Goal: Entertainment & Leisure: Browse casually

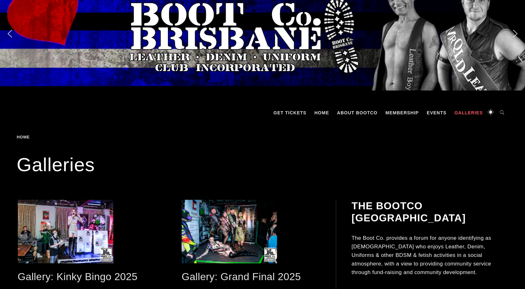
scroll to position [32, 0]
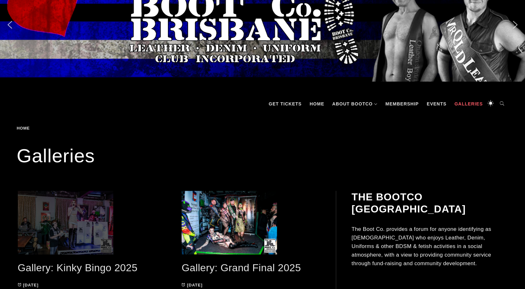
click at [88, 225] on span at bounding box center [87, 223] width 139 height 64
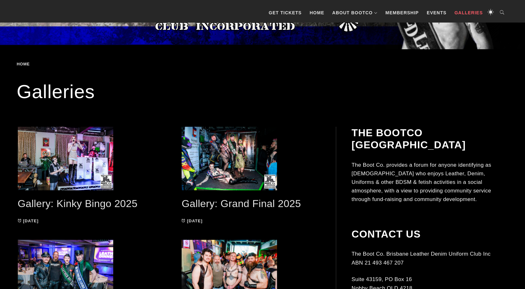
scroll to position [127, 0]
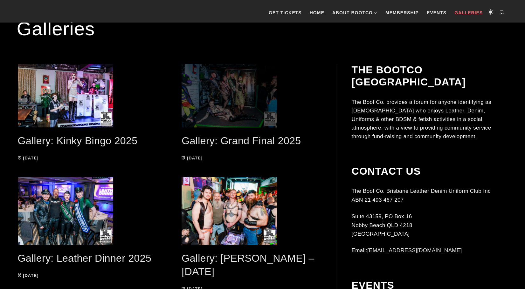
click at [218, 104] on span at bounding box center [250, 96] width 139 height 64
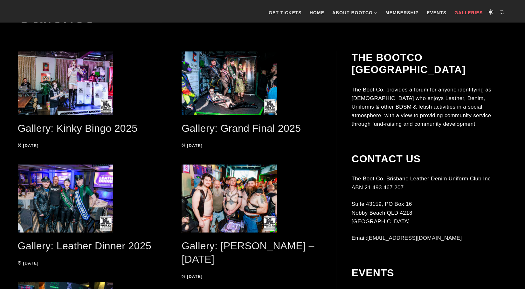
scroll to position [159, 0]
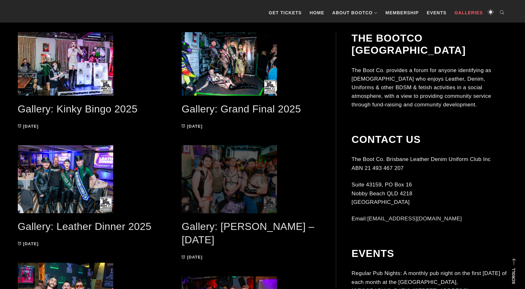
click at [231, 167] on span at bounding box center [250, 179] width 139 height 68
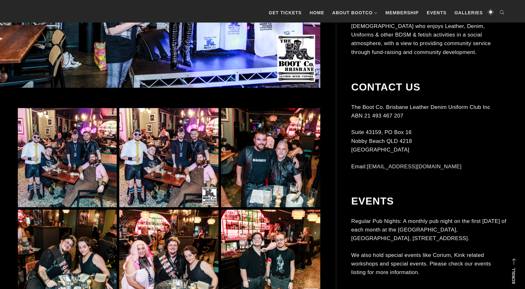
scroll to position [381, 0]
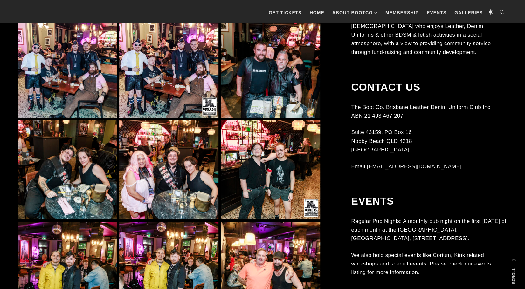
click at [181, 183] on img at bounding box center [168, 169] width 99 height 99
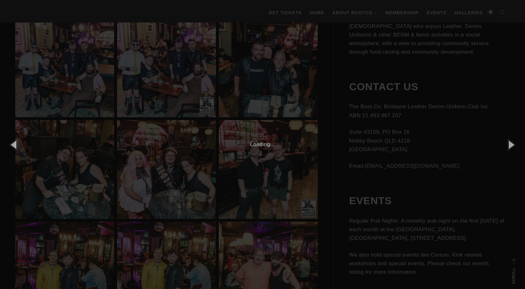
scroll to position [413, 0]
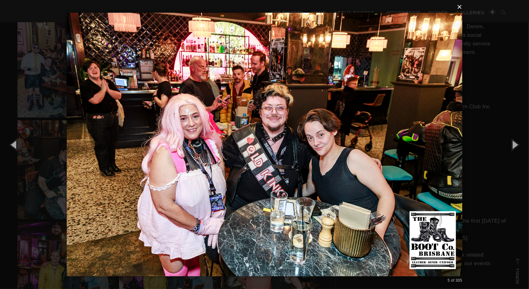
click at [462, 7] on button "×" at bounding box center [267, 7] width 396 height 14
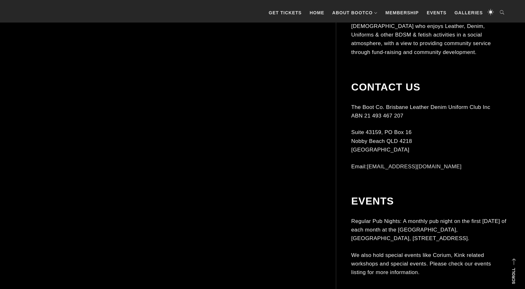
scroll to position [731, 0]
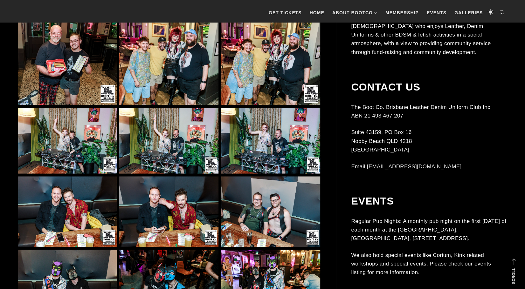
click at [261, 140] on img at bounding box center [270, 141] width 99 height 66
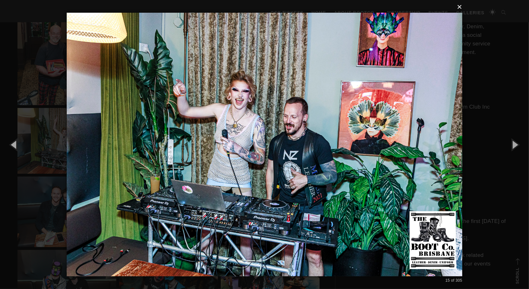
click at [461, 7] on button "×" at bounding box center [267, 7] width 396 height 14
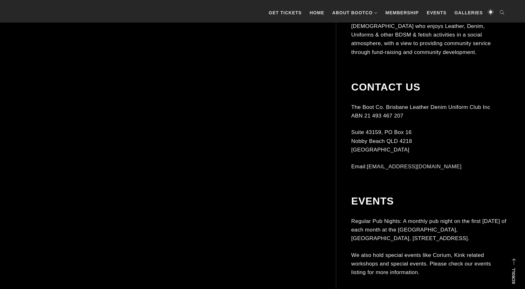
scroll to position [1493, 0]
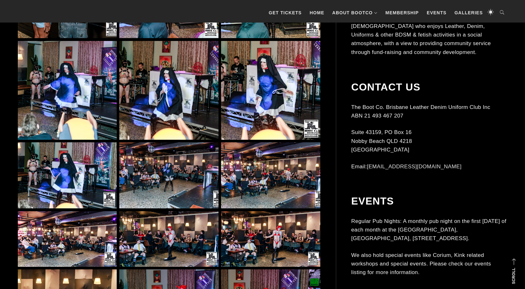
click at [131, 93] on img at bounding box center [168, 90] width 99 height 99
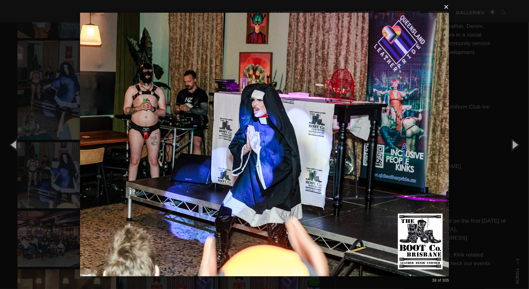
click at [448, 7] on button "×" at bounding box center [266, 7] width 369 height 14
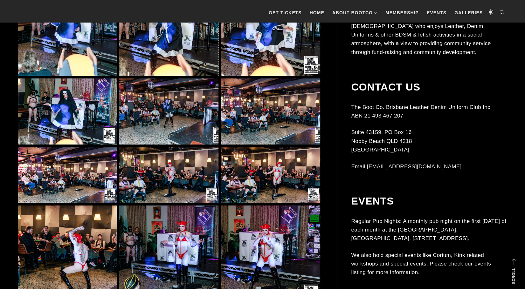
scroll to position [1589, 0]
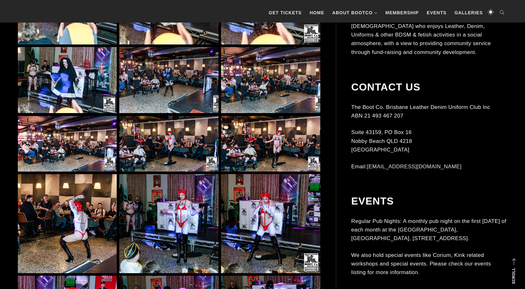
click at [271, 92] on img at bounding box center [270, 80] width 99 height 66
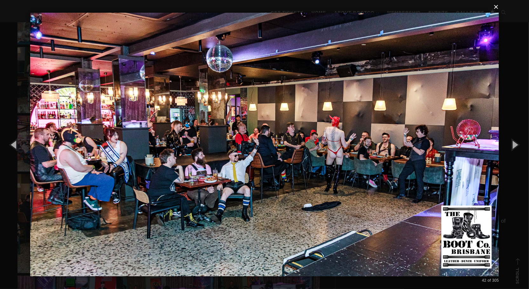
click at [498, 7] on button "×" at bounding box center [266, 7] width 469 height 14
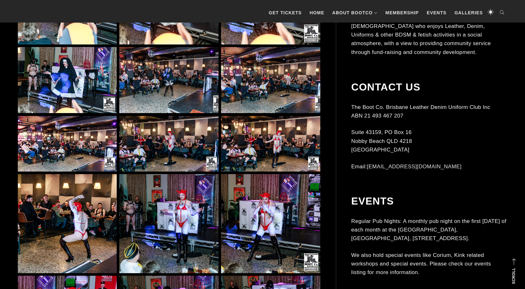
click at [196, 224] on img at bounding box center [168, 223] width 99 height 99
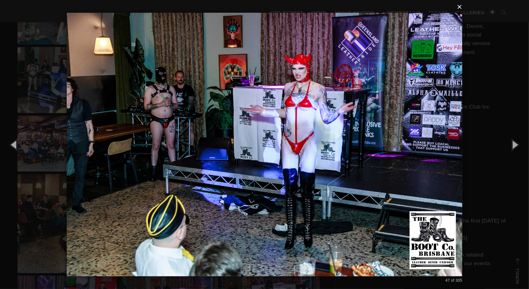
click at [463, 5] on button "×" at bounding box center [267, 7] width 396 height 14
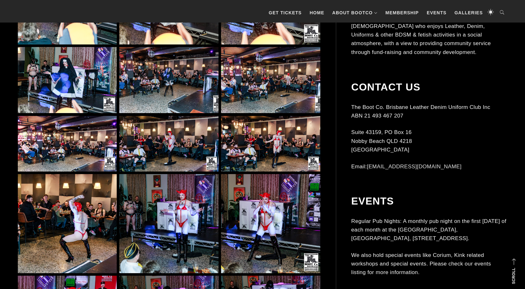
click at [77, 222] on img at bounding box center [67, 223] width 99 height 99
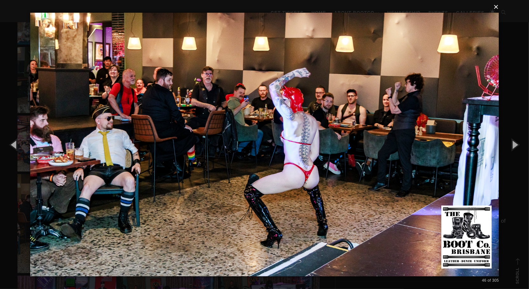
click at [498, 7] on button "×" at bounding box center [266, 7] width 469 height 14
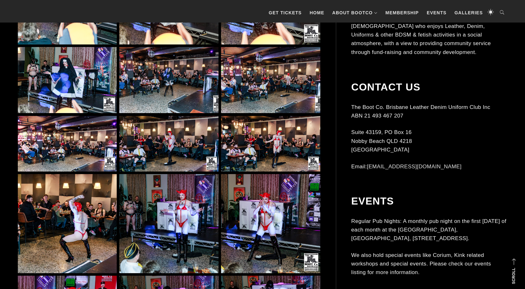
click at [254, 221] on img at bounding box center [270, 223] width 99 height 99
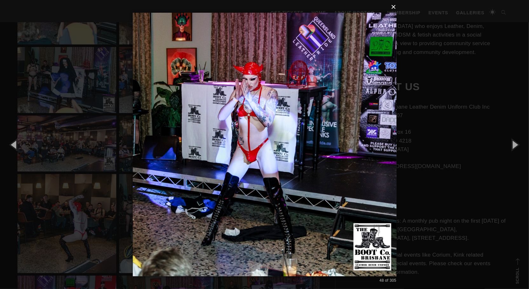
click at [396, 5] on button "×" at bounding box center [267, 7] width 264 height 14
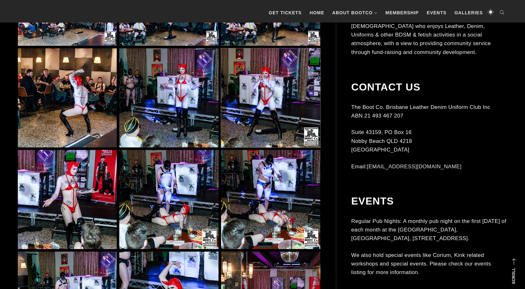
scroll to position [1748, 0]
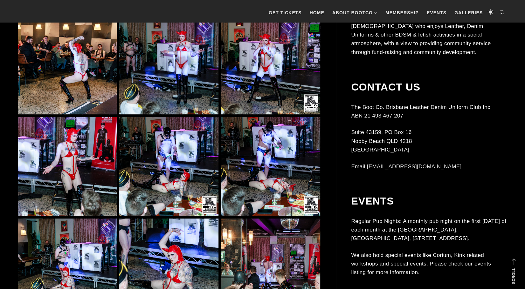
click at [184, 184] on img at bounding box center [168, 166] width 99 height 99
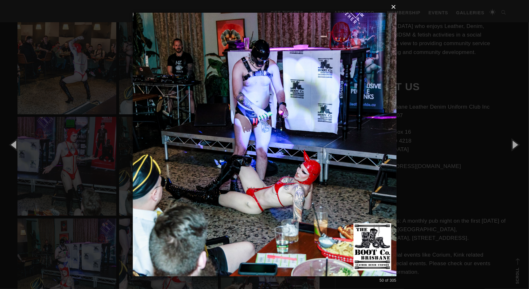
click at [395, 7] on button "×" at bounding box center [267, 7] width 264 height 14
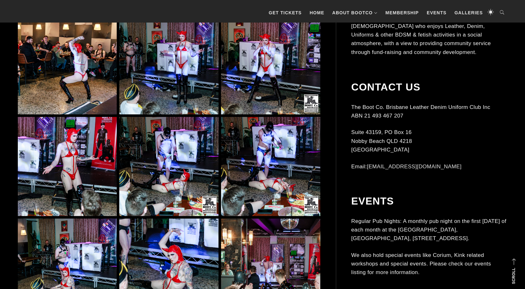
click at [267, 168] on img at bounding box center [270, 166] width 99 height 99
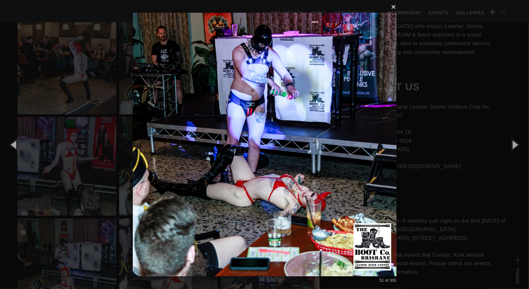
click at [395, 7] on button "×" at bounding box center [267, 7] width 264 height 14
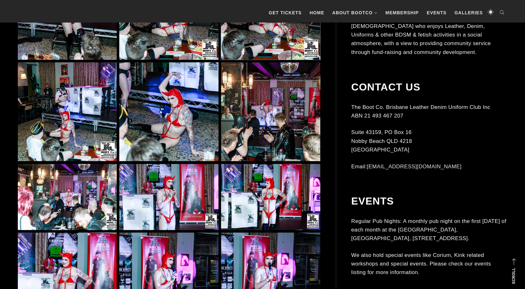
scroll to position [1906, 0]
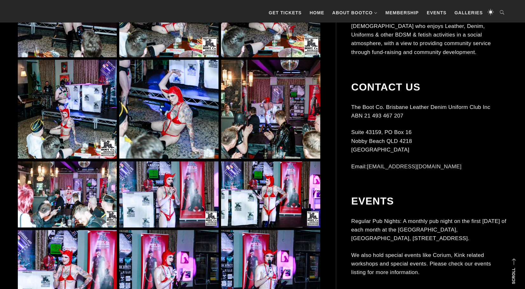
click at [184, 202] on img at bounding box center [168, 194] width 99 height 66
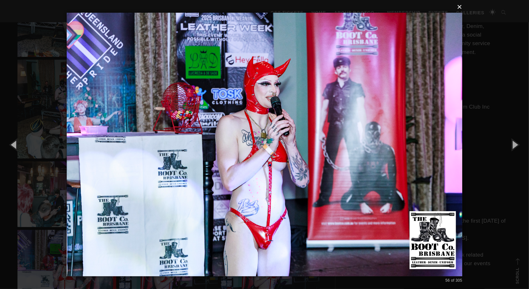
click at [462, 6] on button "×" at bounding box center [267, 7] width 396 height 14
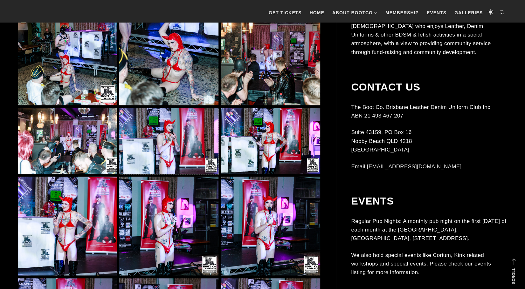
scroll to position [1970, 0]
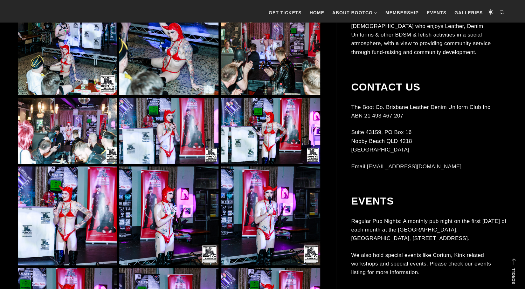
click at [181, 229] on img at bounding box center [168, 216] width 99 height 99
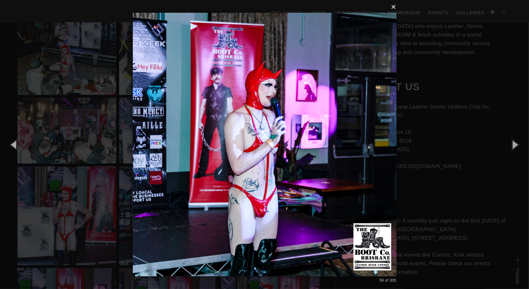
click at [395, 8] on button "×" at bounding box center [267, 7] width 264 height 14
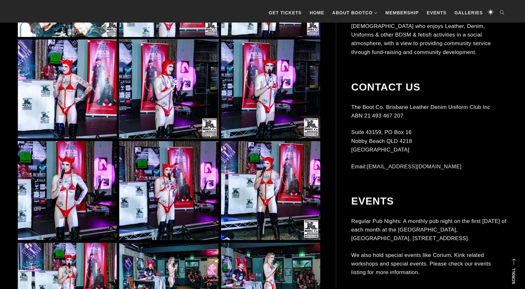
scroll to position [2161, 0]
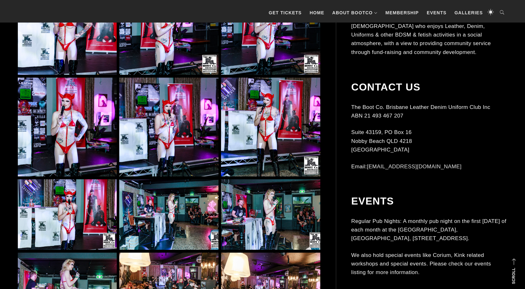
click at [271, 215] on img at bounding box center [270, 214] width 99 height 71
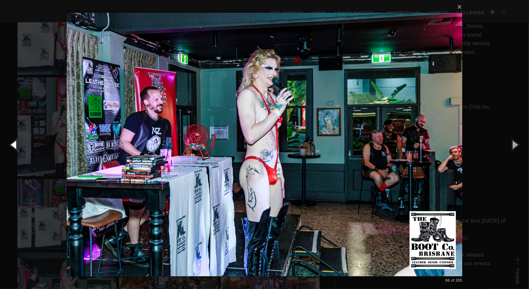
click at [17, 145] on button "button" at bounding box center [14, 144] width 29 height 35
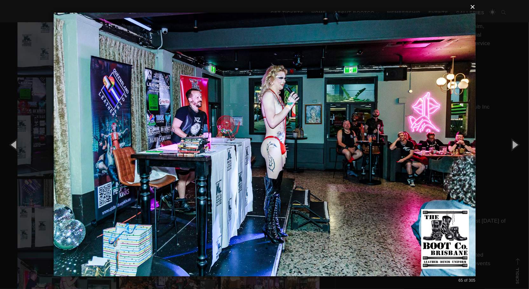
click at [474, 7] on button "×" at bounding box center [267, 7] width 422 height 14
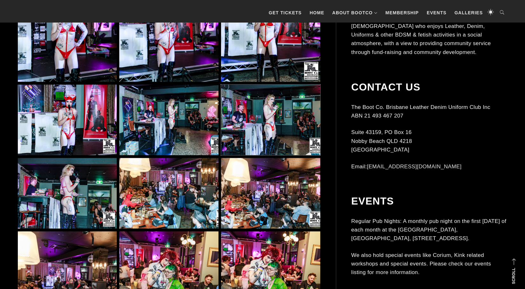
scroll to position [2256, 0]
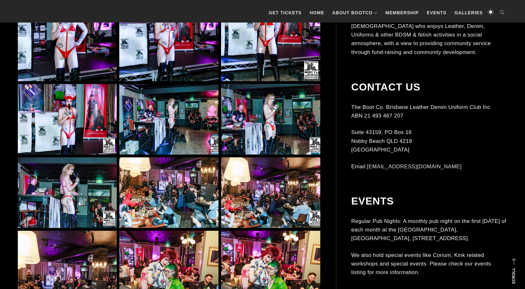
click at [76, 202] on img at bounding box center [67, 192] width 99 height 71
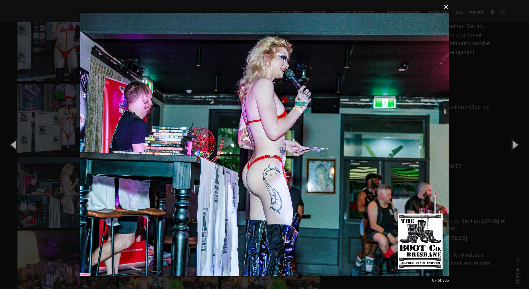
click at [447, 7] on button "×" at bounding box center [266, 7] width 369 height 14
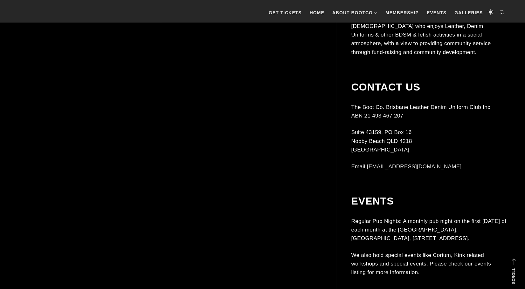
scroll to position [3114, 0]
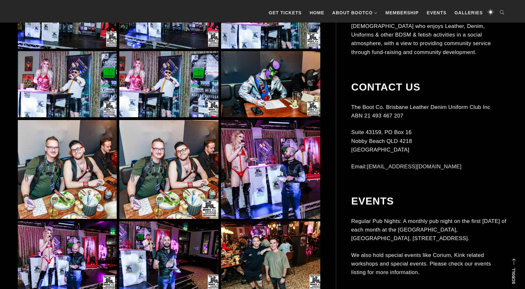
click at [260, 173] on img at bounding box center [270, 169] width 99 height 99
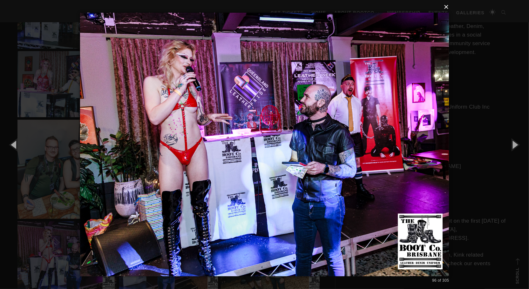
click at [450, 7] on button "×" at bounding box center [266, 7] width 369 height 14
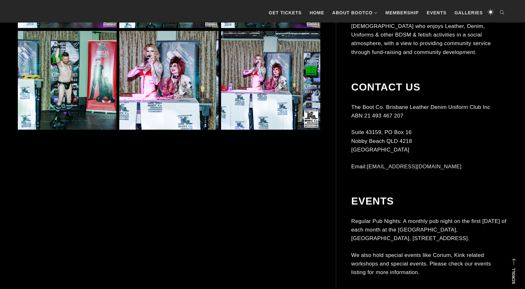
scroll to position [3527, 0]
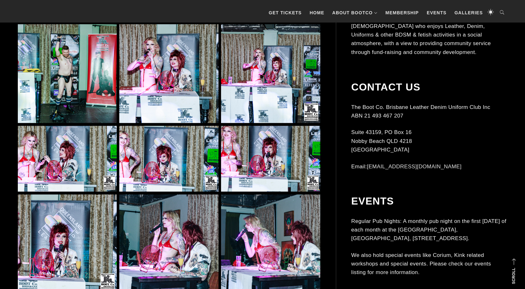
click at [230, 146] on img at bounding box center [270, 159] width 99 height 66
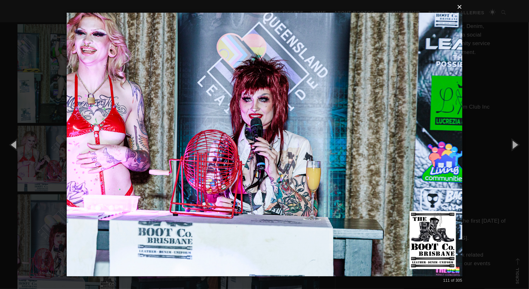
click at [460, 7] on button "×" at bounding box center [267, 7] width 396 height 14
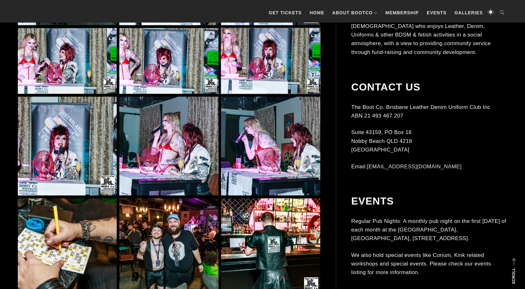
scroll to position [3655, 0]
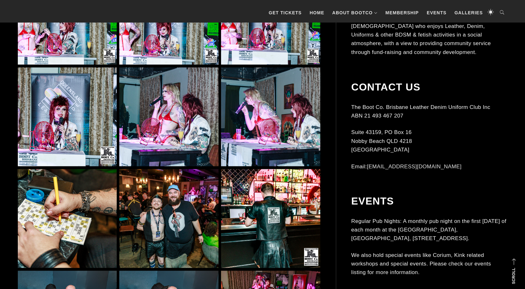
click at [178, 123] on img at bounding box center [168, 116] width 99 height 99
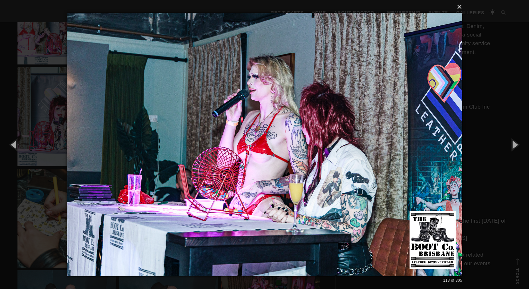
click at [461, 7] on button "×" at bounding box center [267, 7] width 396 height 14
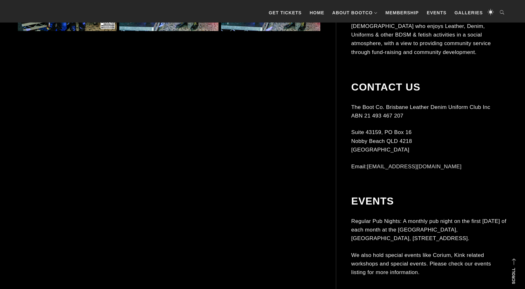
scroll to position [4068, 0]
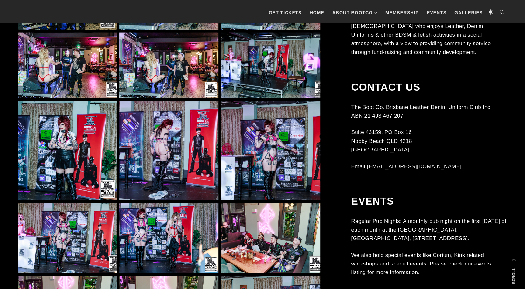
click at [261, 158] on img at bounding box center [270, 150] width 99 height 99
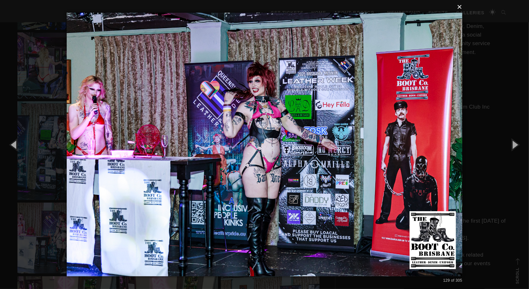
click at [460, 7] on button "×" at bounding box center [267, 7] width 396 height 14
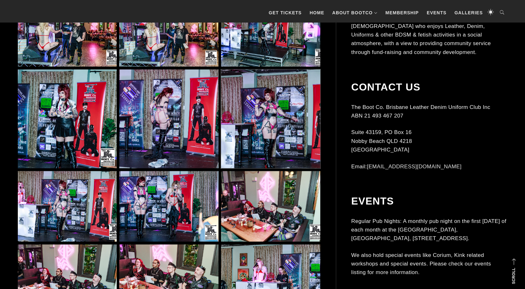
scroll to position [4131, 0]
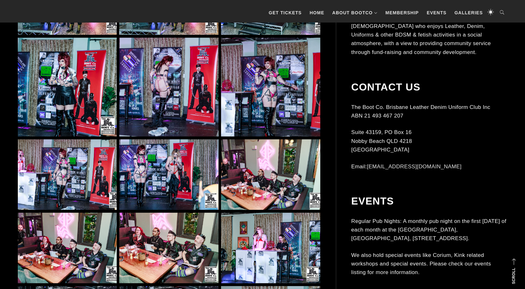
click at [163, 174] on img at bounding box center [168, 175] width 99 height 71
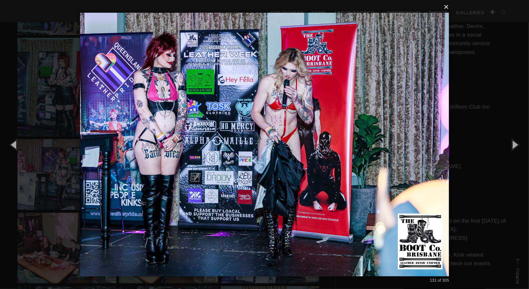
click at [445, 6] on button "×" at bounding box center [266, 7] width 369 height 14
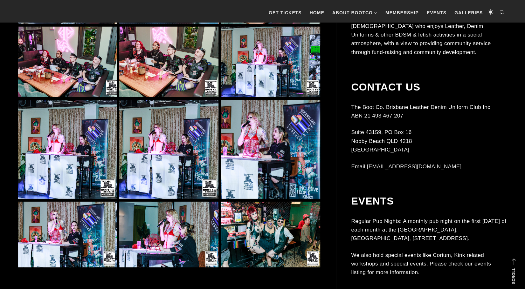
scroll to position [4354, 0]
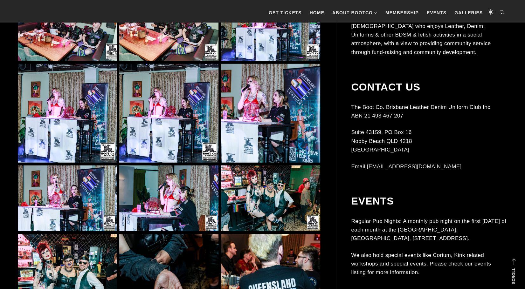
click at [259, 190] on img at bounding box center [270, 199] width 99 height 66
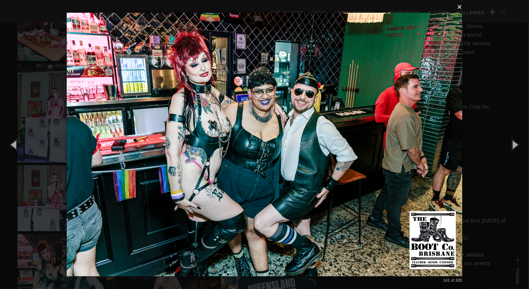
click at [460, 6] on button "×" at bounding box center [267, 7] width 396 height 14
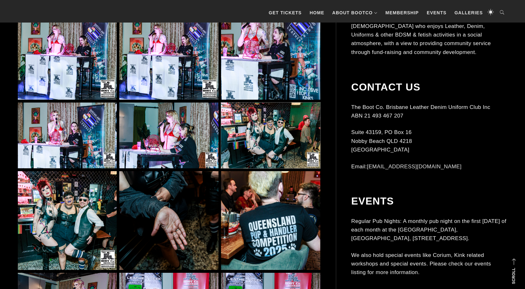
scroll to position [4417, 0]
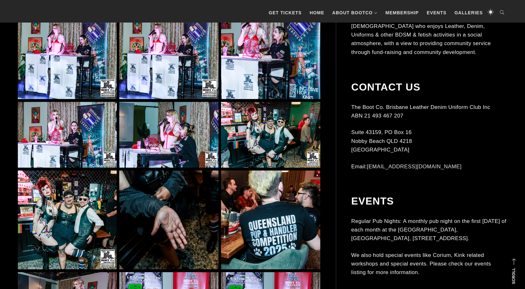
click at [64, 218] on img at bounding box center [67, 220] width 99 height 99
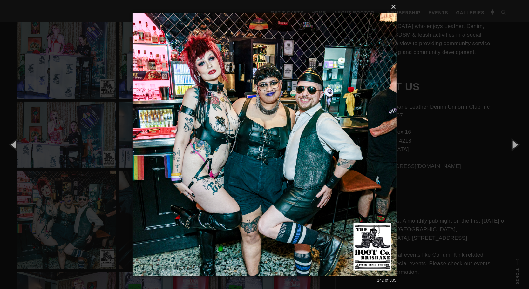
click at [394, 8] on button "×" at bounding box center [267, 7] width 264 height 14
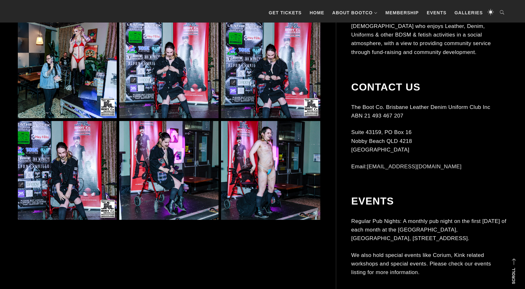
scroll to position [4672, 0]
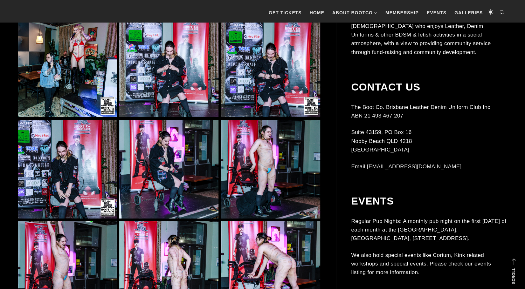
click at [255, 180] on img at bounding box center [270, 169] width 99 height 99
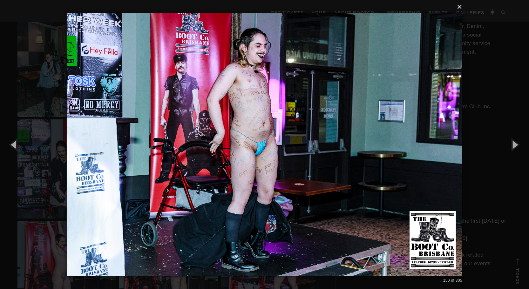
click at [462, 6] on button "×" at bounding box center [267, 7] width 396 height 14
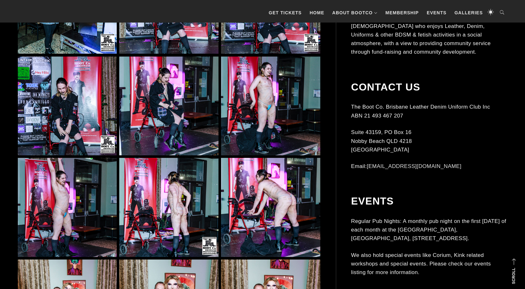
scroll to position [4735, 0]
click at [88, 212] on img at bounding box center [67, 207] width 99 height 99
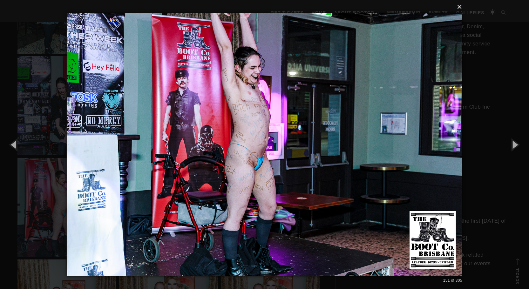
click at [461, 8] on button "×" at bounding box center [267, 7] width 396 height 14
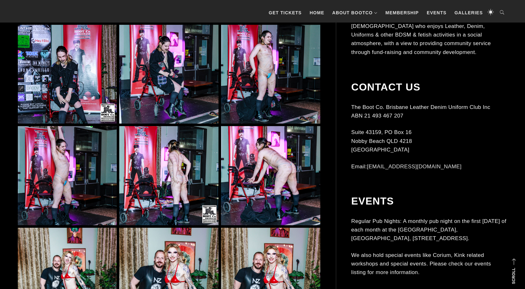
click at [266, 159] on img at bounding box center [270, 175] width 99 height 99
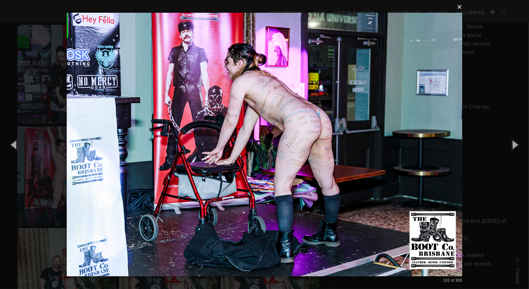
click at [459, 6] on button "×" at bounding box center [267, 7] width 396 height 14
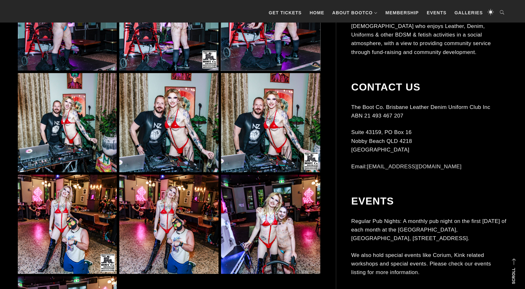
scroll to position [4989, 0]
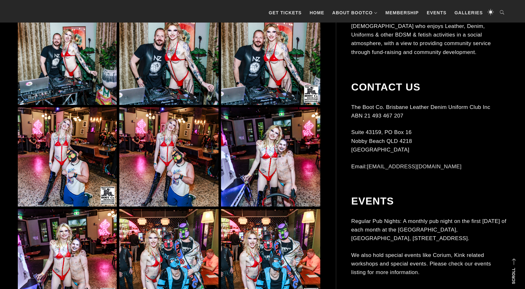
click at [269, 154] on img at bounding box center [270, 156] width 99 height 99
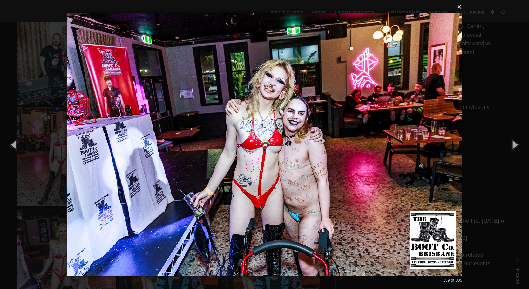
click at [461, 8] on button "×" at bounding box center [267, 7] width 396 height 14
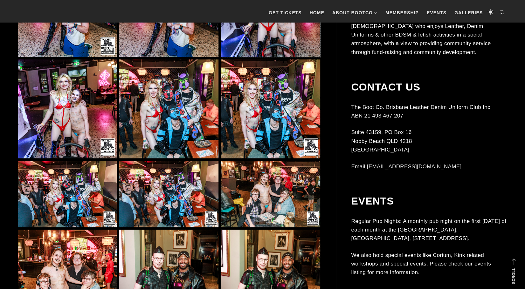
scroll to position [5180, 0]
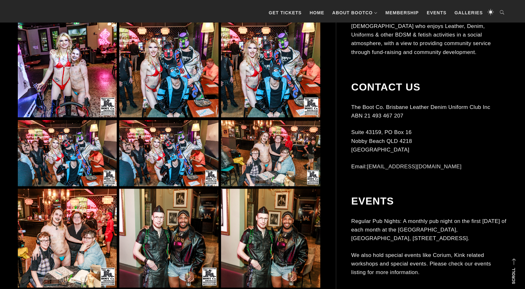
click at [260, 158] on img at bounding box center [270, 153] width 99 height 66
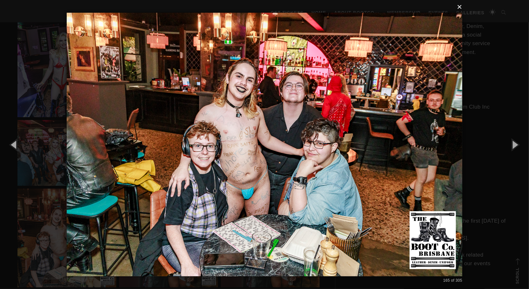
click at [460, 7] on button "×" at bounding box center [267, 7] width 396 height 14
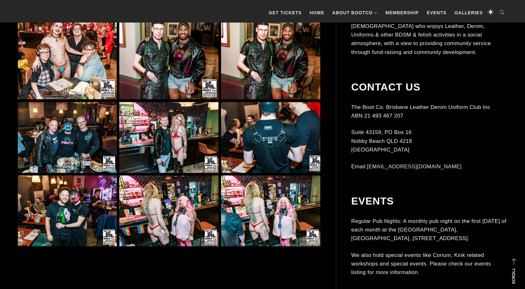
scroll to position [5370, 0]
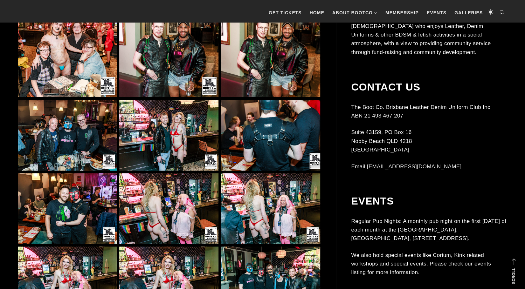
click at [156, 210] on img at bounding box center [168, 208] width 99 height 71
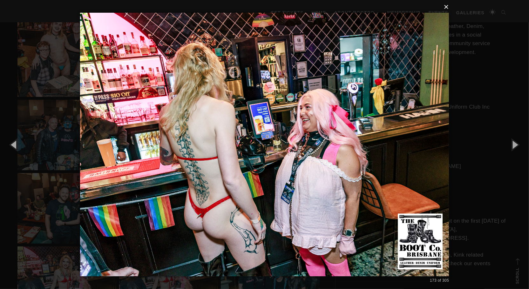
click at [448, 7] on button "×" at bounding box center [266, 7] width 369 height 14
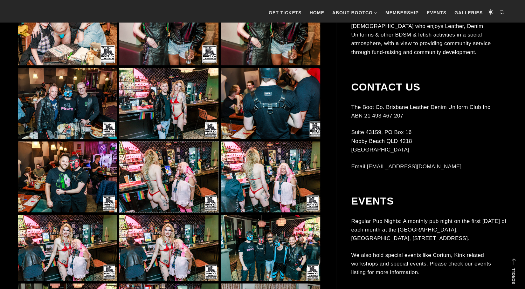
scroll to position [5434, 0]
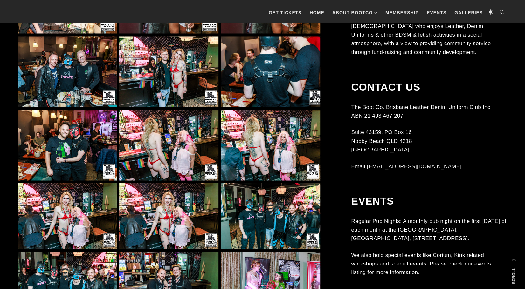
click at [194, 213] on img at bounding box center [168, 216] width 99 height 66
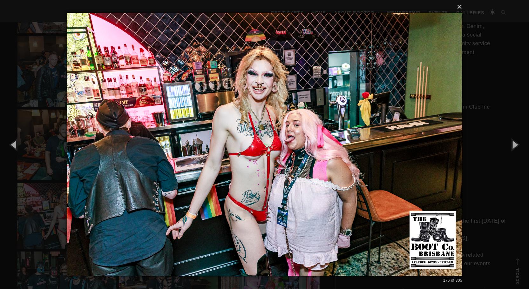
click at [459, 7] on button "×" at bounding box center [267, 7] width 396 height 14
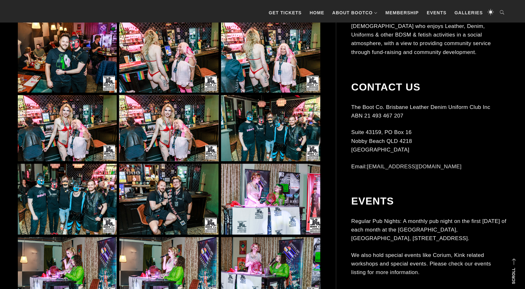
scroll to position [5529, 0]
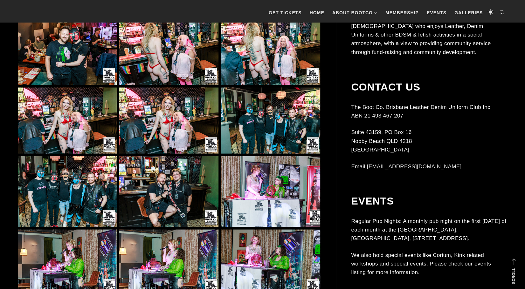
click at [254, 183] on img at bounding box center [270, 191] width 99 height 71
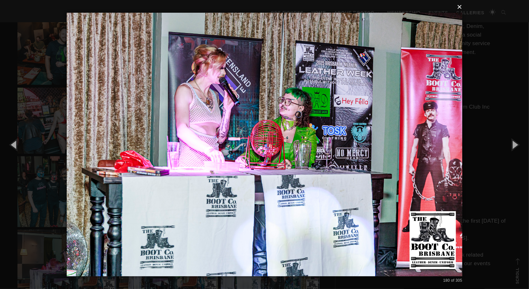
click at [461, 6] on button "×" at bounding box center [267, 7] width 396 height 14
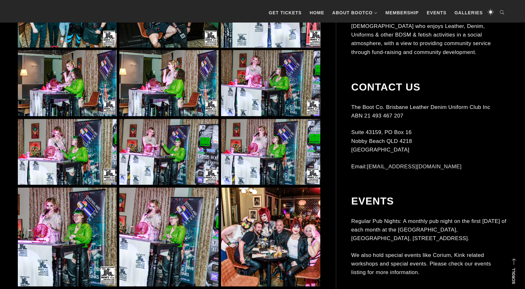
scroll to position [5783, 0]
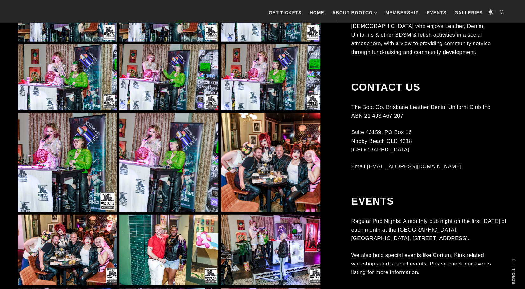
click at [183, 173] on img at bounding box center [168, 162] width 99 height 99
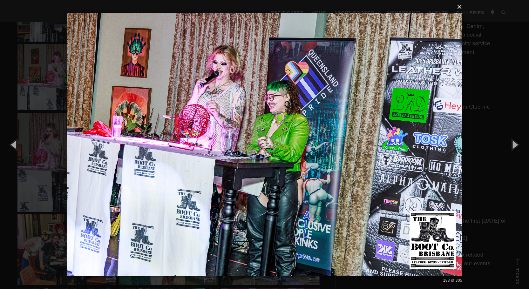
click at [462, 5] on button "×" at bounding box center [267, 7] width 396 height 14
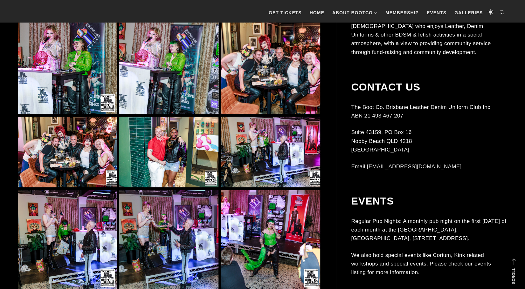
scroll to position [5911, 0]
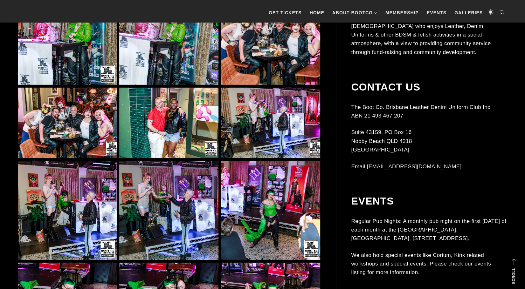
click at [250, 127] on img at bounding box center [270, 123] width 99 height 71
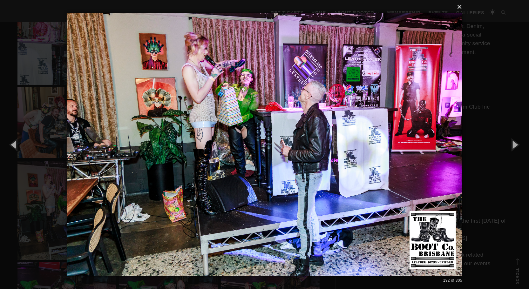
click at [461, 7] on button "×" at bounding box center [267, 7] width 396 height 14
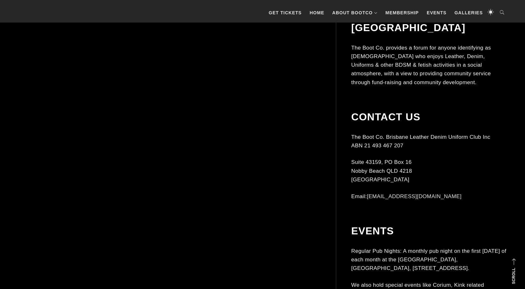
scroll to position [7341, 0]
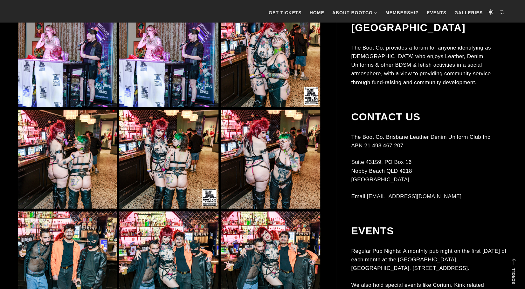
click at [251, 86] on img at bounding box center [270, 57] width 99 height 99
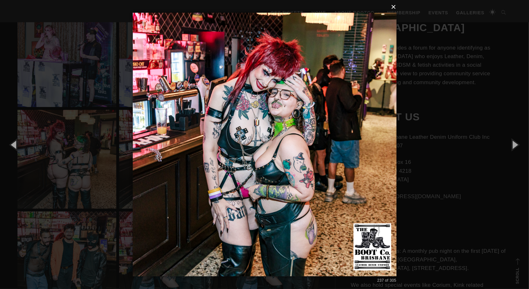
click at [393, 6] on button "×" at bounding box center [267, 7] width 264 height 14
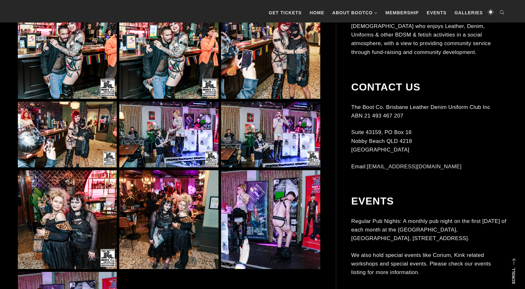
scroll to position [7659, 0]
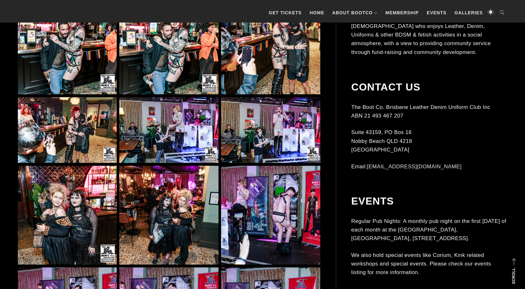
click at [164, 143] on img at bounding box center [168, 130] width 99 height 66
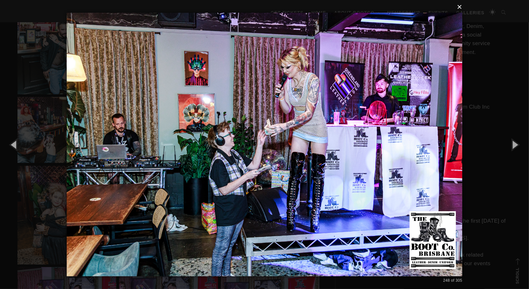
click at [461, 6] on button "×" at bounding box center [267, 7] width 396 height 14
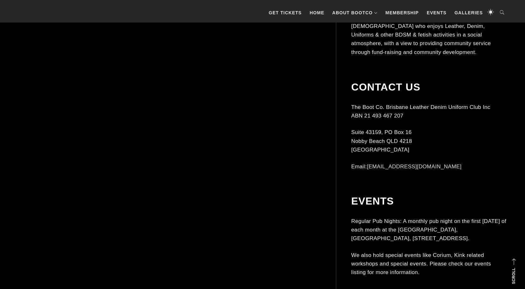
scroll to position [8422, 0]
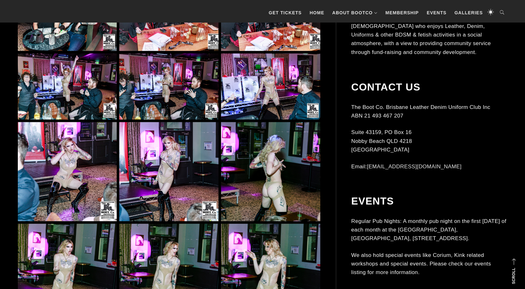
click at [174, 195] on img at bounding box center [168, 171] width 99 height 99
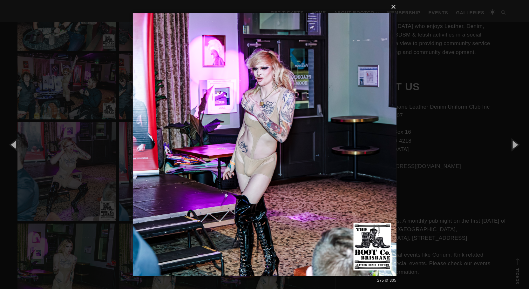
click at [396, 7] on button "×" at bounding box center [267, 7] width 264 height 14
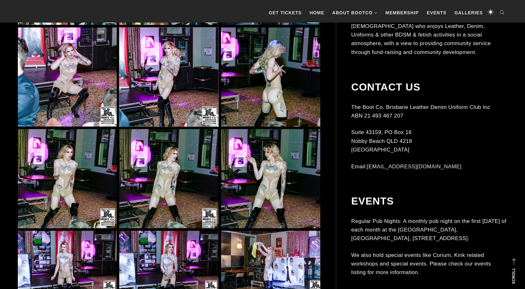
scroll to position [8517, 0]
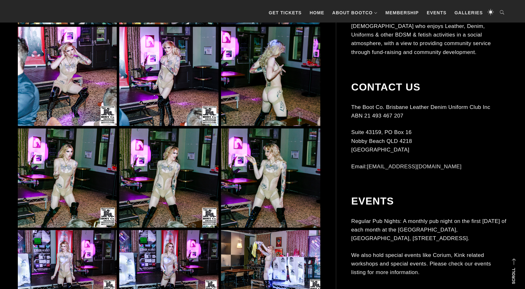
click at [248, 167] on img at bounding box center [270, 177] width 99 height 99
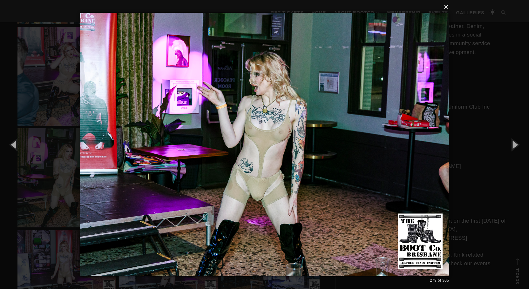
click at [447, 7] on button "×" at bounding box center [266, 7] width 369 height 14
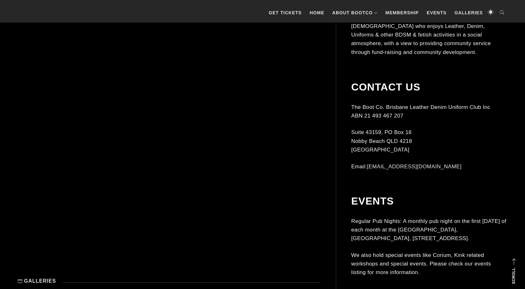
scroll to position [9343, 0]
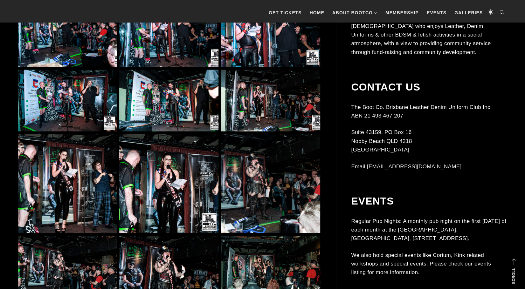
click at [70, 191] on img at bounding box center [67, 183] width 99 height 99
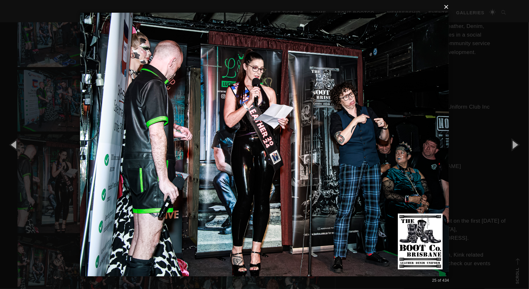
click at [445, 8] on button "×" at bounding box center [266, 7] width 369 height 14
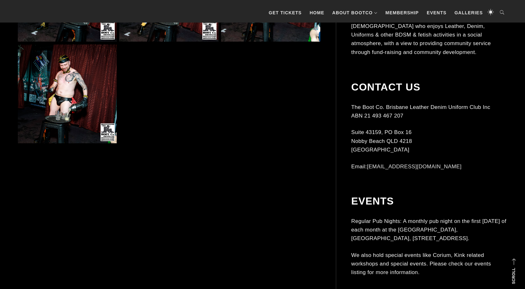
scroll to position [1621, 0]
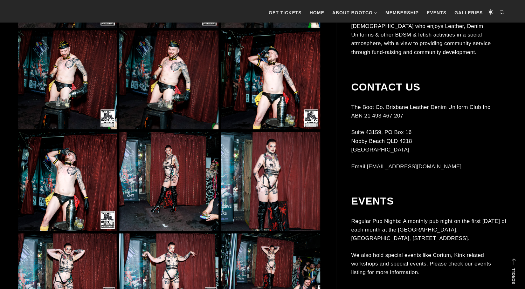
click at [265, 164] on img at bounding box center [270, 181] width 99 height 99
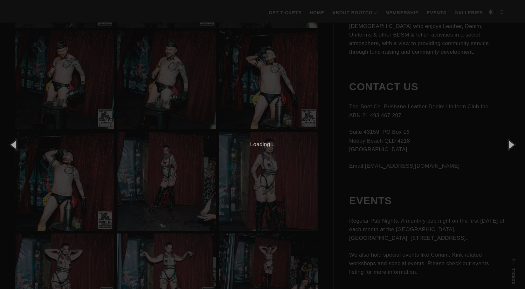
scroll to position [1621, 0]
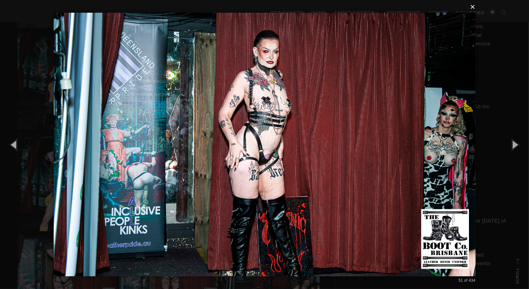
click at [473, 8] on button "×" at bounding box center [267, 7] width 422 height 14
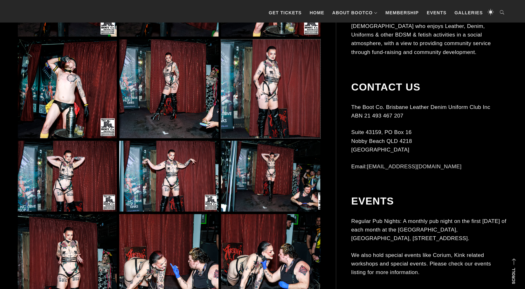
scroll to position [1780, 0]
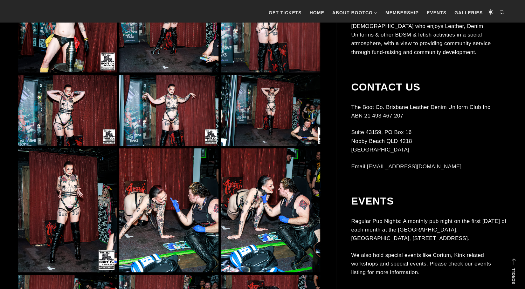
click at [270, 104] on img at bounding box center [270, 110] width 99 height 71
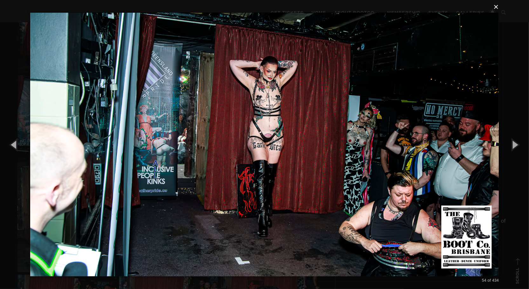
click at [497, 5] on button "×" at bounding box center [266, 7] width 469 height 14
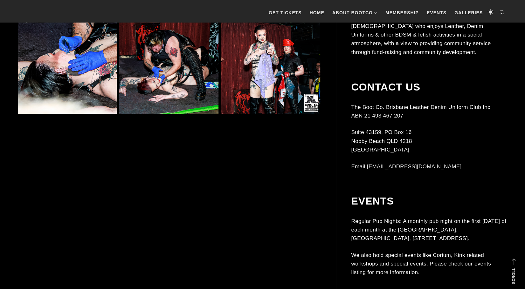
scroll to position [2129, 0]
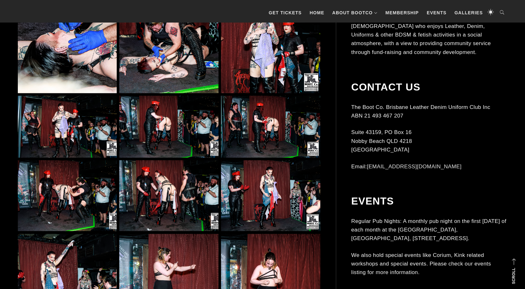
click at [149, 198] on img at bounding box center [168, 195] width 99 height 71
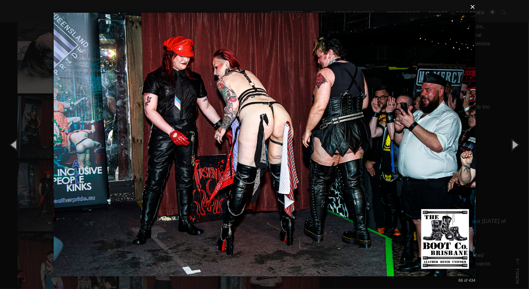
click at [473, 7] on button "×" at bounding box center [267, 7] width 422 height 14
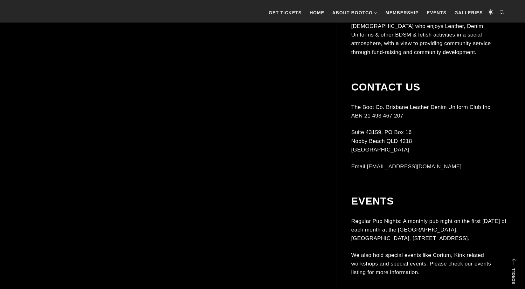
scroll to position [4258, 0]
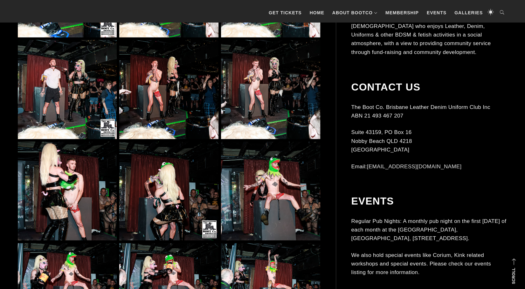
click at [261, 87] on img at bounding box center [270, 89] width 99 height 99
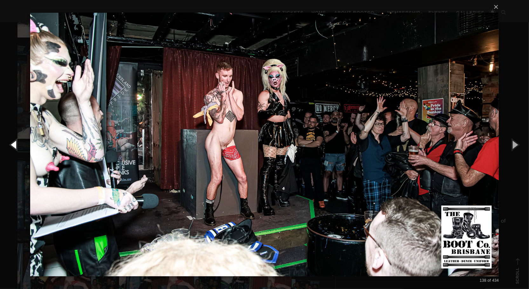
click at [15, 144] on button "button" at bounding box center [14, 144] width 29 height 35
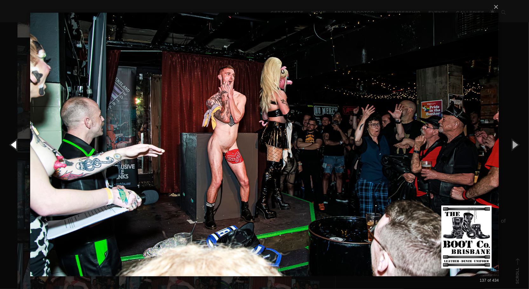
click at [15, 144] on button "button" at bounding box center [14, 144] width 29 height 35
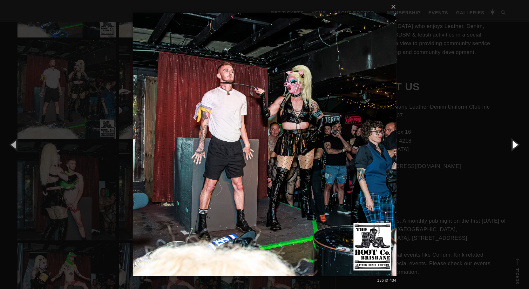
click at [513, 143] on button "button" at bounding box center [515, 144] width 29 height 35
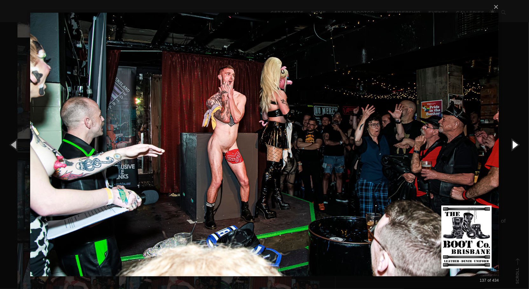
click at [516, 144] on button "button" at bounding box center [515, 144] width 29 height 35
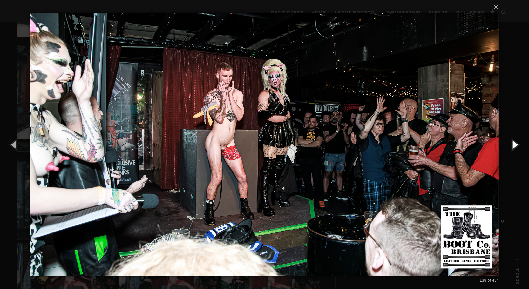
click at [516, 144] on button "button" at bounding box center [515, 144] width 29 height 35
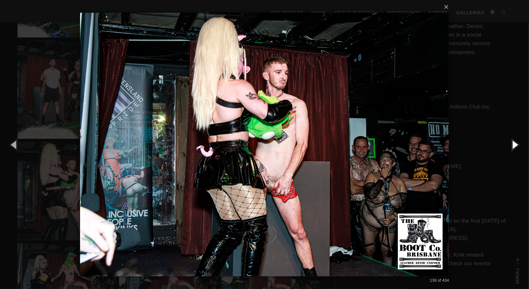
click at [516, 144] on button "button" at bounding box center [515, 144] width 29 height 35
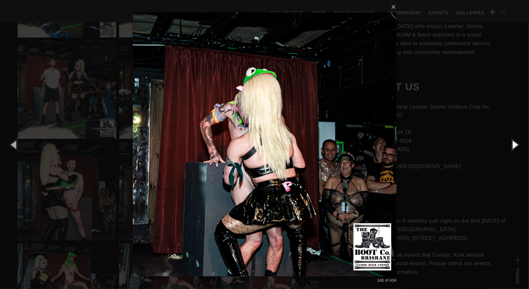
click at [516, 144] on button "button" at bounding box center [515, 144] width 29 height 35
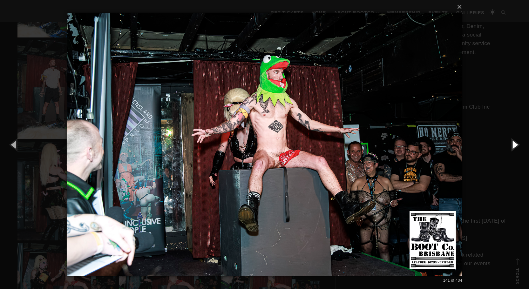
click at [516, 144] on button "button" at bounding box center [515, 144] width 29 height 35
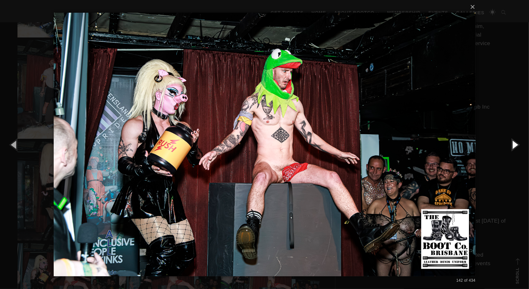
click at [516, 144] on button "button" at bounding box center [515, 144] width 29 height 35
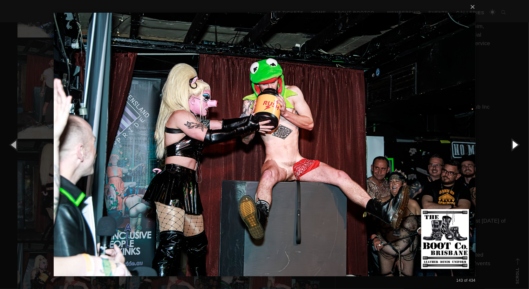
click at [516, 144] on button "button" at bounding box center [515, 144] width 29 height 35
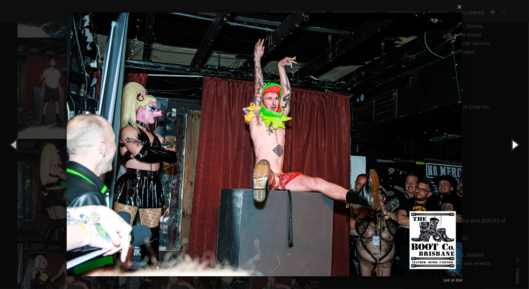
click at [516, 144] on button "button" at bounding box center [515, 144] width 29 height 35
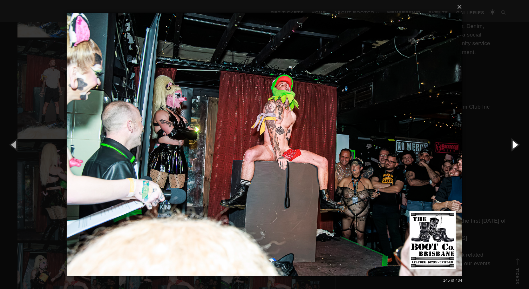
click at [516, 144] on button "button" at bounding box center [515, 144] width 29 height 35
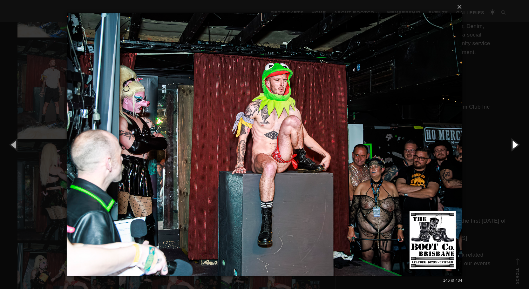
click at [516, 144] on button "button" at bounding box center [515, 144] width 29 height 35
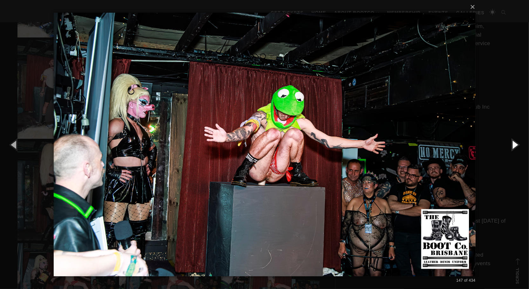
click at [516, 144] on button "button" at bounding box center [515, 144] width 29 height 35
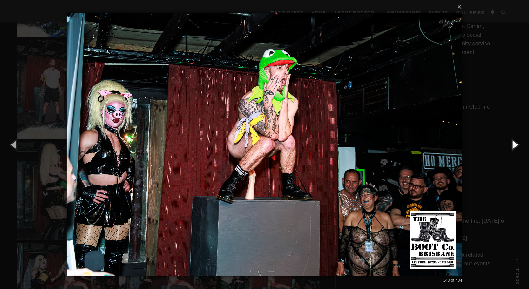
click at [516, 144] on button "button" at bounding box center [515, 144] width 29 height 35
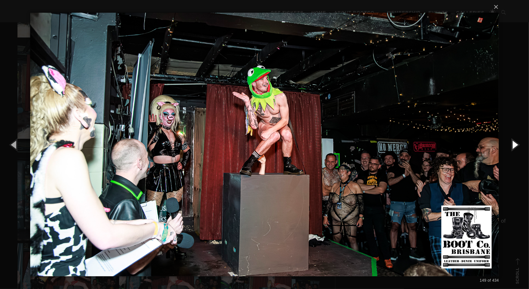
click at [516, 144] on button "button" at bounding box center [515, 144] width 29 height 35
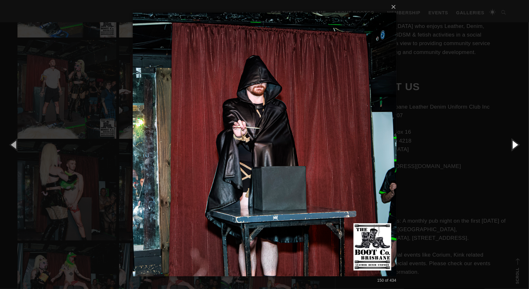
click at [516, 144] on button "button" at bounding box center [515, 144] width 29 height 35
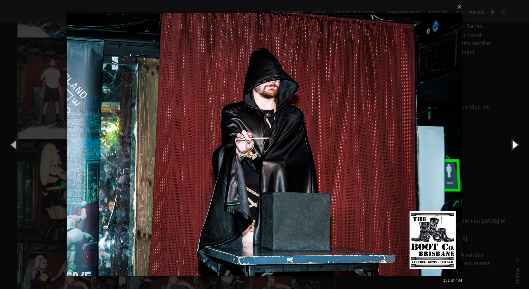
click at [516, 144] on button "button" at bounding box center [515, 144] width 29 height 35
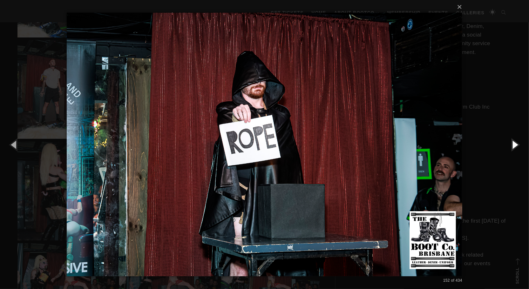
click at [516, 144] on button "button" at bounding box center [515, 144] width 29 height 35
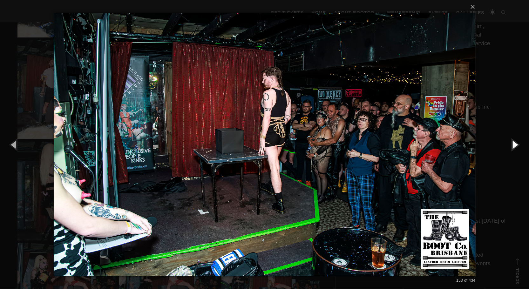
click at [516, 144] on button "button" at bounding box center [515, 144] width 29 height 35
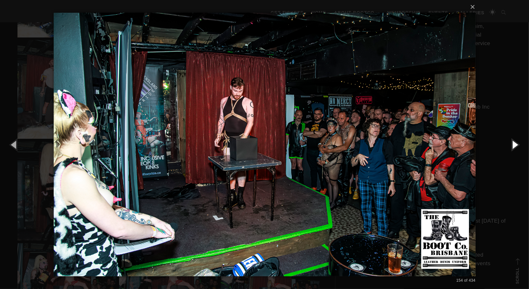
click at [516, 144] on button "button" at bounding box center [515, 144] width 29 height 35
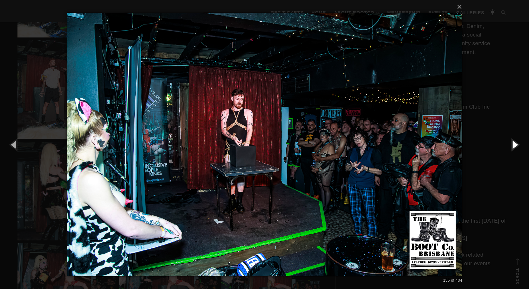
click at [516, 144] on button "button" at bounding box center [515, 144] width 29 height 35
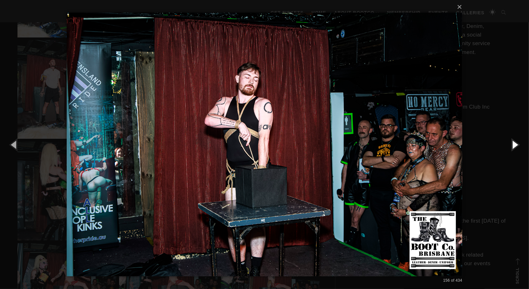
click at [516, 144] on button "button" at bounding box center [515, 144] width 29 height 35
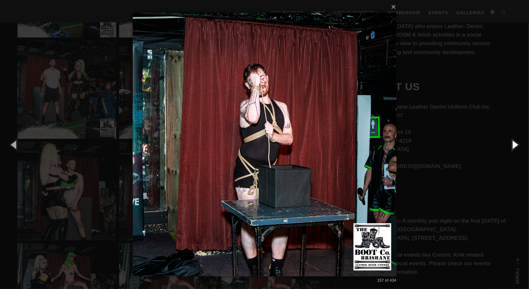
click at [516, 144] on button "button" at bounding box center [515, 144] width 29 height 35
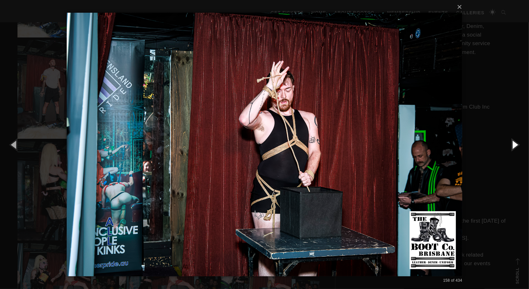
click at [516, 144] on button "button" at bounding box center [515, 144] width 29 height 35
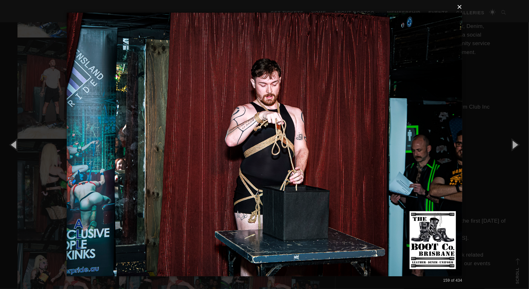
click at [460, 10] on button "×" at bounding box center [267, 7] width 396 height 14
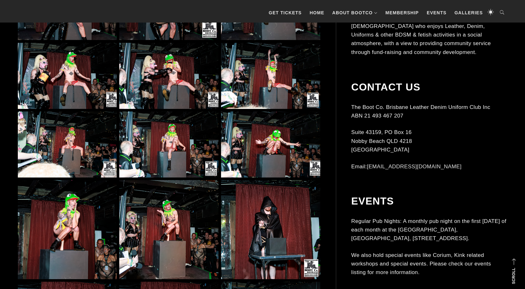
scroll to position [4481, 0]
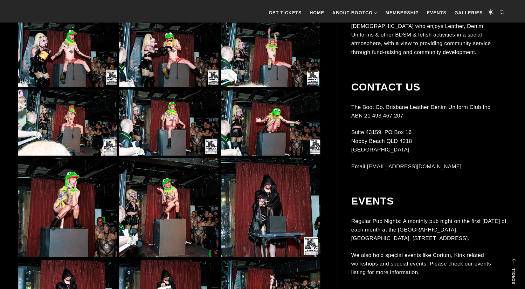
click at [276, 115] on img at bounding box center [270, 123] width 99 height 66
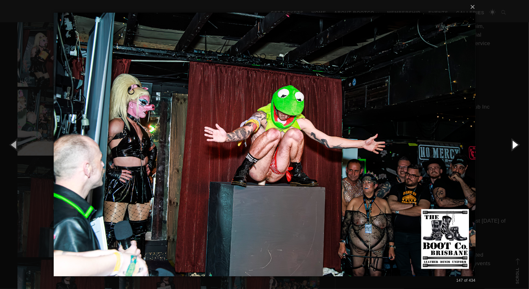
click at [513, 140] on button "button" at bounding box center [515, 144] width 29 height 35
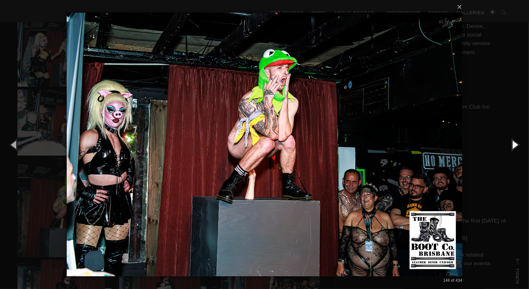
click at [513, 140] on button "button" at bounding box center [515, 144] width 29 height 35
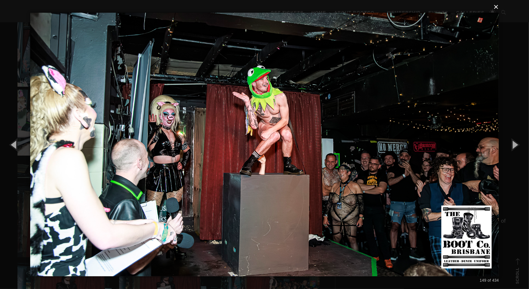
click at [496, 4] on button "×" at bounding box center [266, 7] width 469 height 14
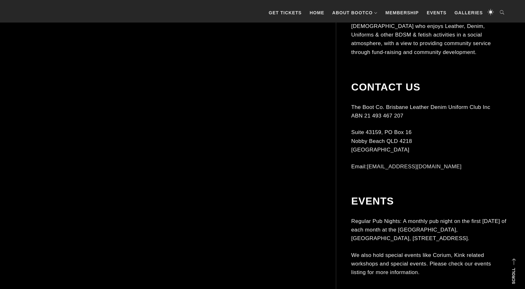
scroll to position [5816, 0]
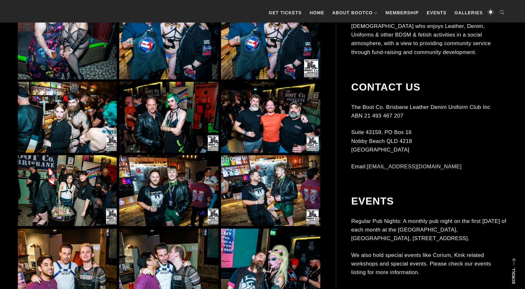
click at [57, 123] on img at bounding box center [67, 117] width 99 height 71
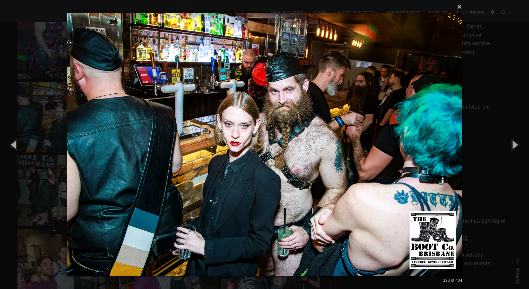
click at [460, 6] on button "×" at bounding box center [267, 7] width 396 height 14
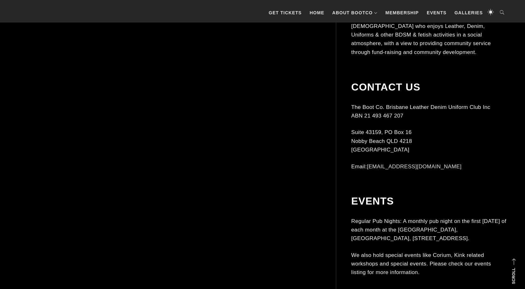
scroll to position [7055, 0]
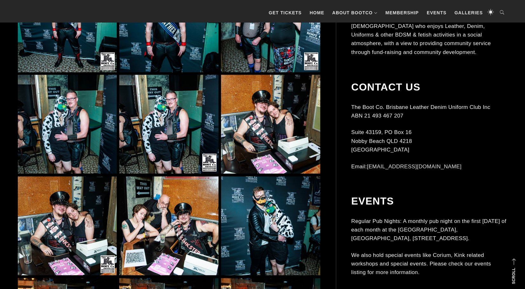
click at [273, 114] on img at bounding box center [270, 124] width 99 height 99
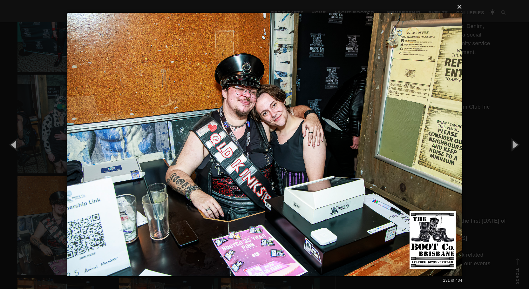
click at [462, 7] on button "×" at bounding box center [267, 7] width 396 height 14
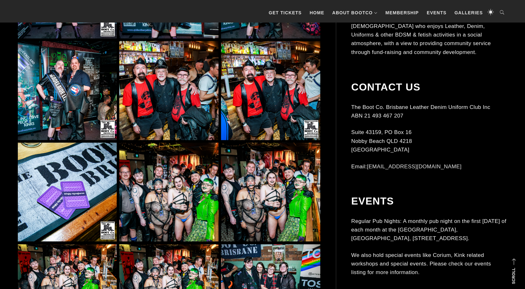
scroll to position [7977, 0]
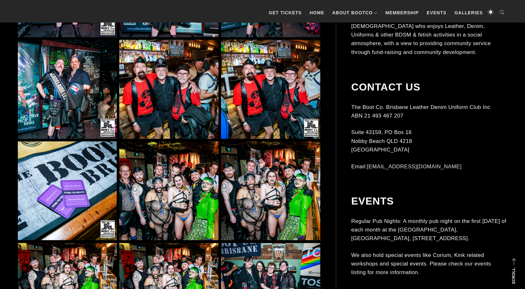
click at [170, 196] on img at bounding box center [168, 190] width 99 height 99
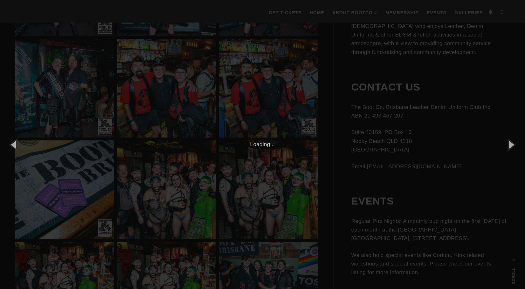
scroll to position [8009, 0]
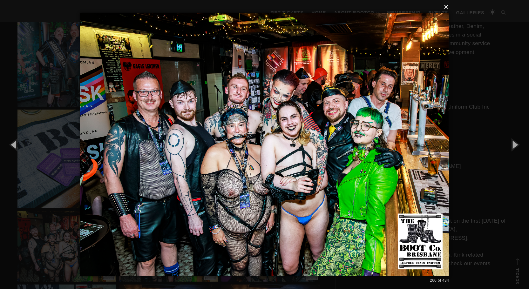
click at [446, 7] on button "×" at bounding box center [266, 7] width 369 height 14
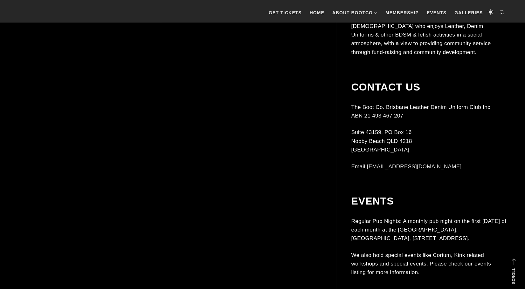
scroll to position [10933, 0]
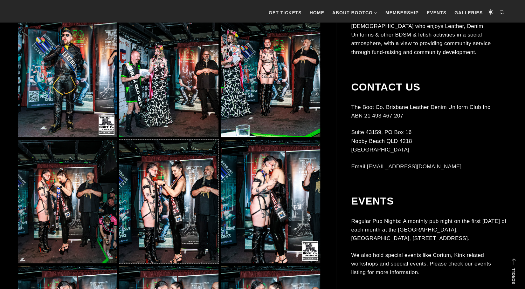
click at [161, 225] on img at bounding box center [168, 202] width 99 height 124
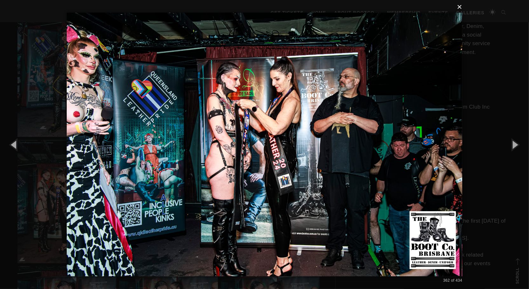
click at [460, 7] on button "×" at bounding box center [267, 7] width 396 height 14
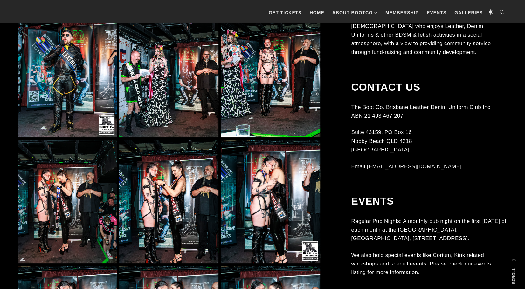
click at [291, 69] on img at bounding box center [270, 75] width 99 height 124
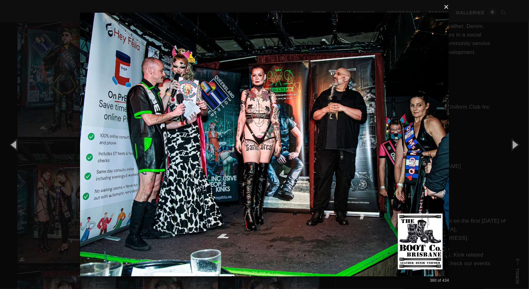
click at [447, 7] on button "×" at bounding box center [266, 7] width 369 height 14
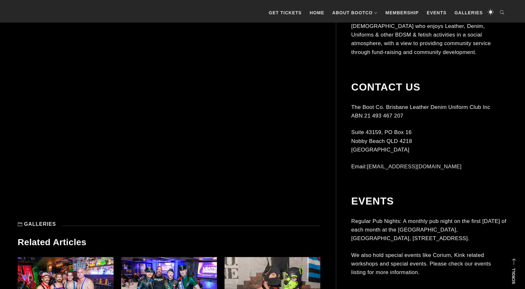
scroll to position [13126, 0]
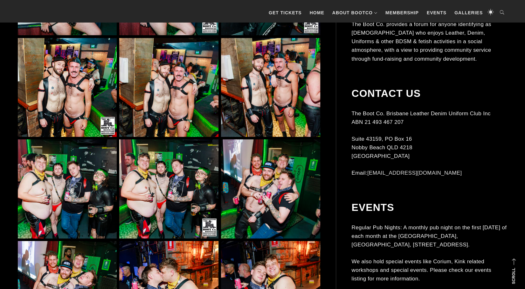
scroll to position [1271, 0]
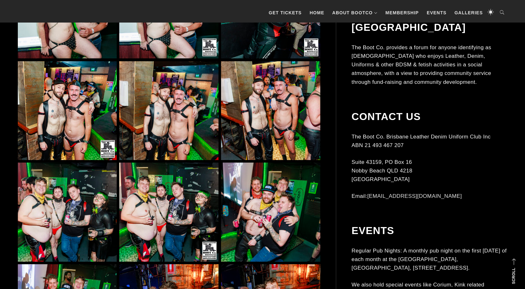
click at [180, 115] on img at bounding box center [168, 110] width 99 height 99
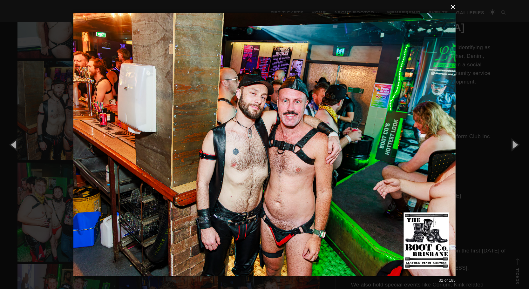
click at [454, 6] on button "×" at bounding box center [266, 7] width 383 height 14
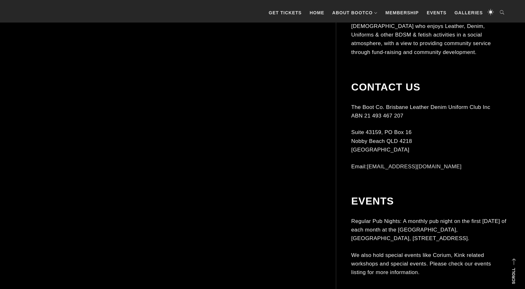
scroll to position [1907, 0]
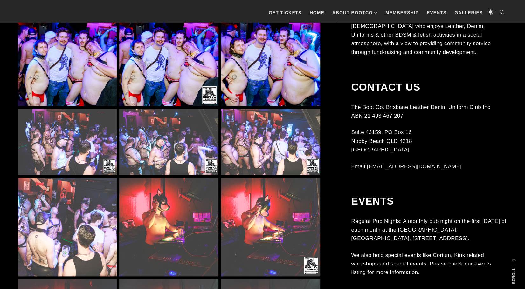
click at [149, 154] on img at bounding box center [168, 142] width 99 height 66
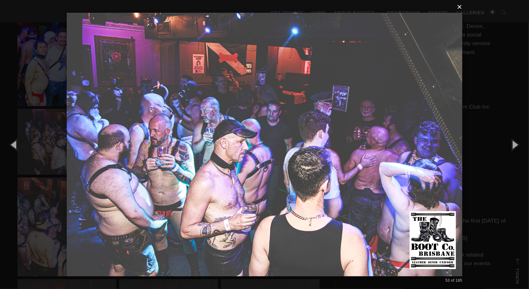
click at [462, 9] on button "×" at bounding box center [267, 7] width 396 height 14
